Goal: Navigation & Orientation: Find specific page/section

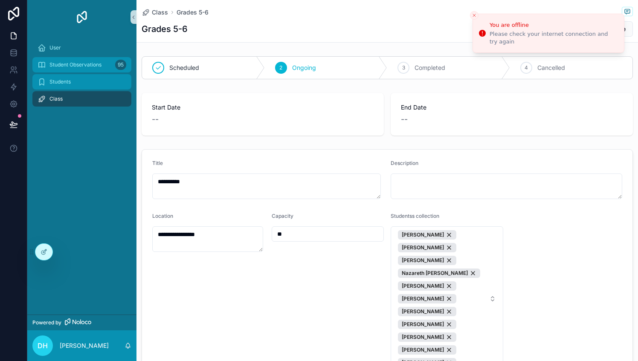
drag, startPoint x: 68, startPoint y: 84, endPoint x: 78, endPoint y: 68, distance: 18.6
click at [68, 84] on span "Students" at bounding box center [59, 82] width 21 height 7
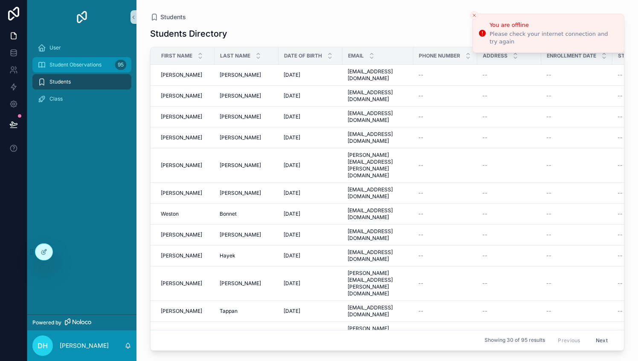
click at [79, 66] on span "Student Observations" at bounding box center [75, 64] width 52 height 7
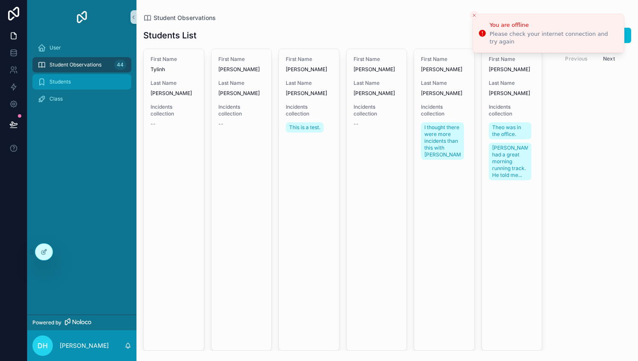
click at [69, 79] on span "Students" at bounding box center [59, 82] width 21 height 7
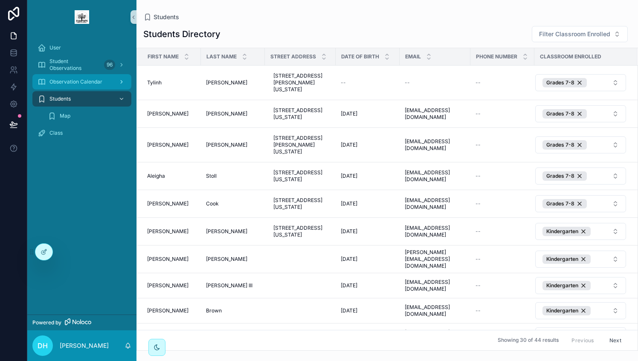
click at [76, 79] on span "Observation Calendar" at bounding box center [75, 82] width 53 height 7
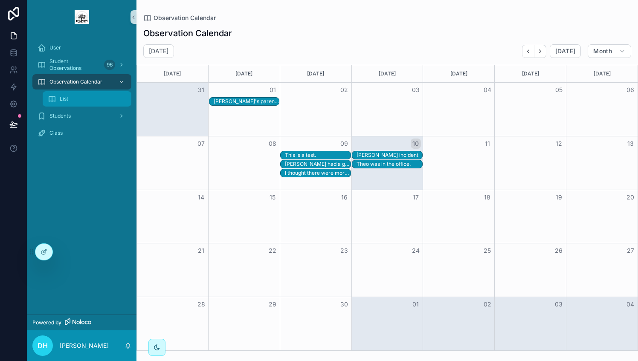
click at [84, 96] on div "List" at bounding box center [87, 99] width 79 height 14
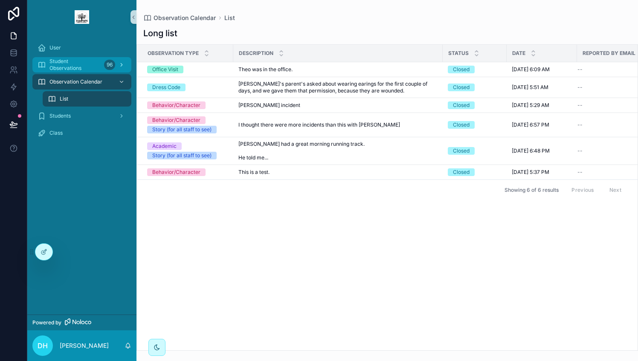
click at [73, 62] on span "Student Observations" at bounding box center [74, 65] width 51 height 14
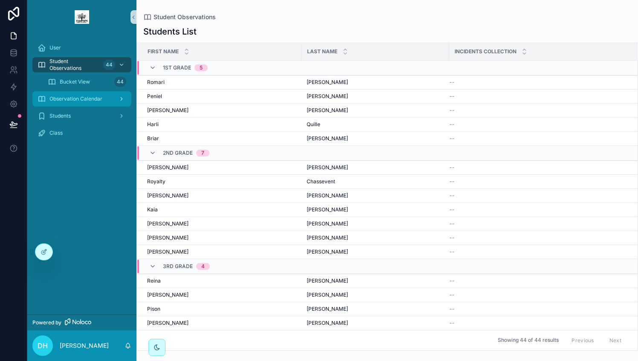
click at [83, 99] on span "Observation Calendar" at bounding box center [75, 99] width 53 height 7
